Goal: Check status: Check status

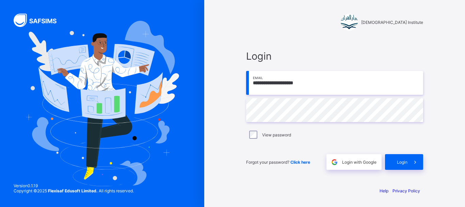
type input "**********"
click at [402, 157] on div "Login" at bounding box center [404, 162] width 38 height 16
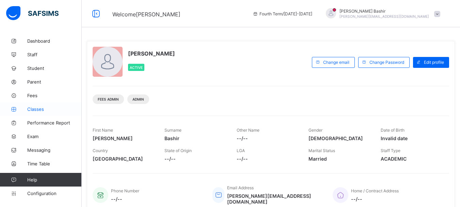
click at [35, 105] on link "Classes" at bounding box center [41, 109] width 82 height 14
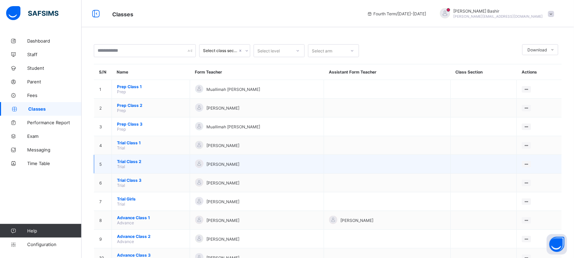
drag, startPoint x: 248, startPoint y: 5, endPoint x: 358, endPoint y: 151, distance: 183.0
click at [358, 155] on td at bounding box center [387, 164] width 127 height 19
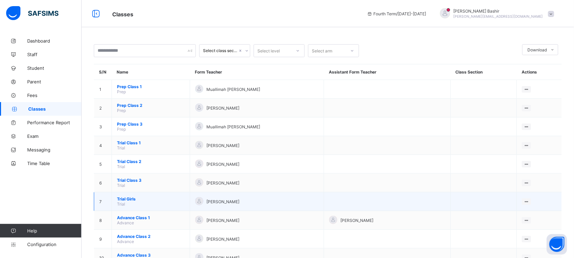
scroll to position [90, 0]
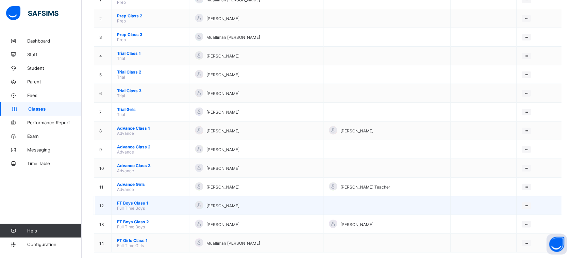
click at [135, 200] on span "FT Boys Class 1" at bounding box center [151, 202] width 68 height 5
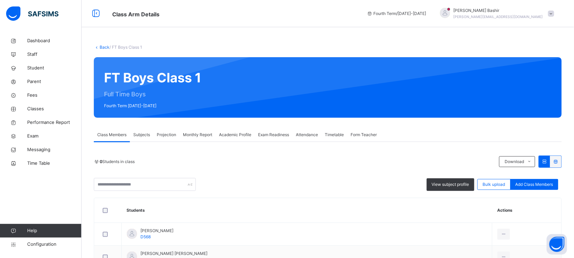
click at [165, 138] on div "Projection" at bounding box center [166, 135] width 26 height 14
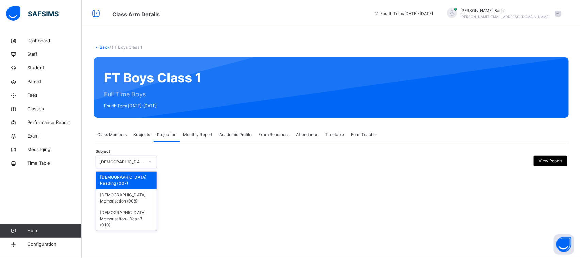
click at [141, 167] on div "[DEMOGRAPHIC_DATA] Reading" at bounding box center [120, 162] width 48 height 11
click at [145, 192] on div "[DEMOGRAPHIC_DATA] Memorisation (008)" at bounding box center [126, 198] width 61 height 18
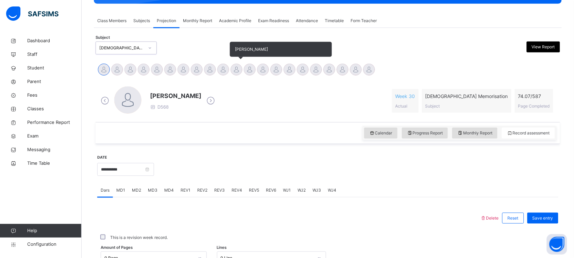
scroll to position [113, 0]
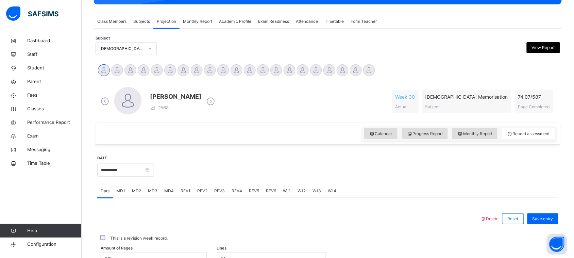
click at [217, 100] on icon at bounding box center [211, 101] width 12 height 10
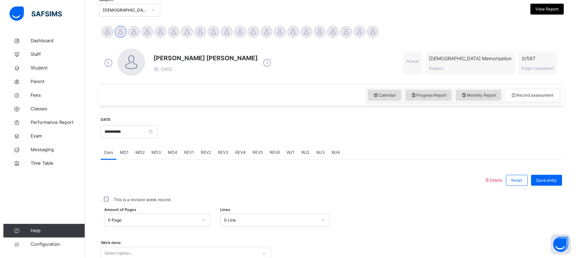
scroll to position [150, 0]
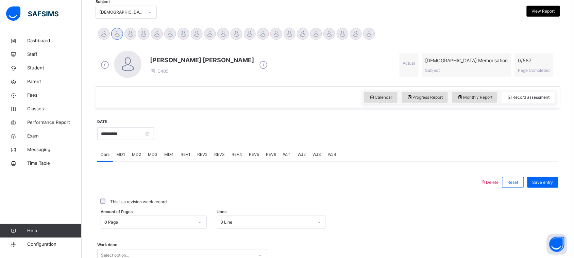
click at [465, 7] on div "View Report" at bounding box center [543, 11] width 33 height 11
